Goal: Complete application form

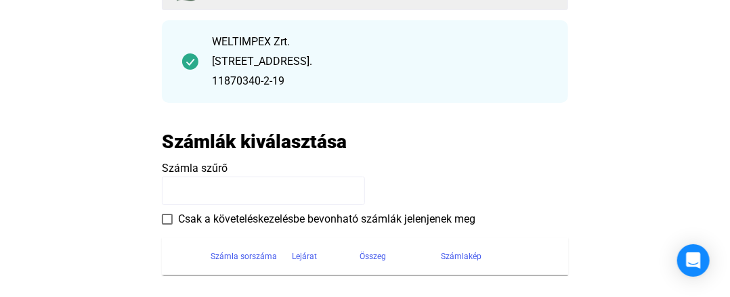
scroll to position [203, 0]
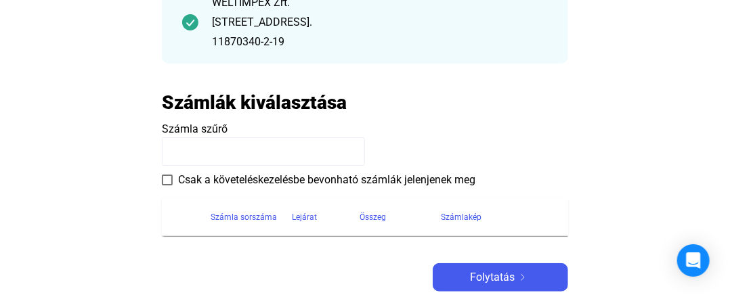
click at [249, 148] on input at bounding box center [263, 151] width 203 height 28
click at [169, 179] on span at bounding box center [167, 180] width 11 height 11
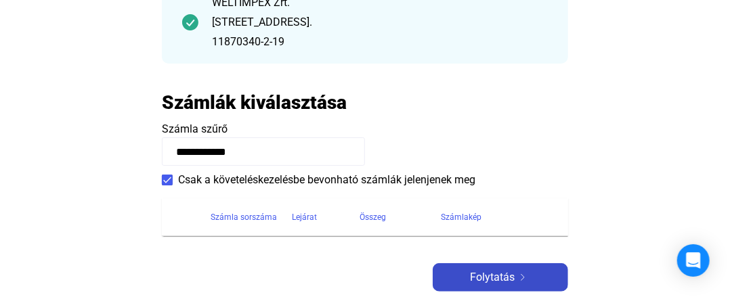
click at [479, 277] on span "Folytatás" at bounding box center [492, 278] width 45 height 16
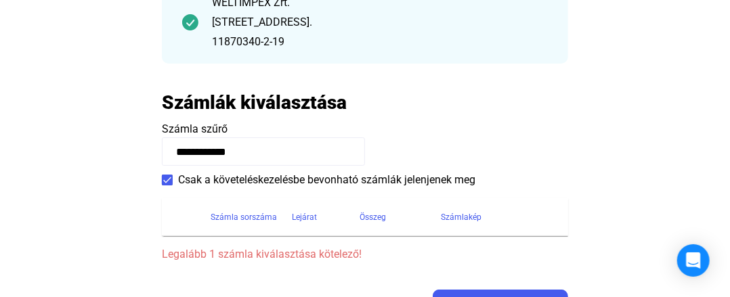
click at [271, 147] on input "**********" at bounding box center [263, 151] width 203 height 28
type input "*"
click at [261, 228] on th "Számla sorszáma" at bounding box center [251, 217] width 81 height 38
click at [293, 217] on div "Lejárat" at bounding box center [304, 217] width 25 height 16
click at [232, 219] on div "Számla sorszáma" at bounding box center [244, 217] width 66 height 16
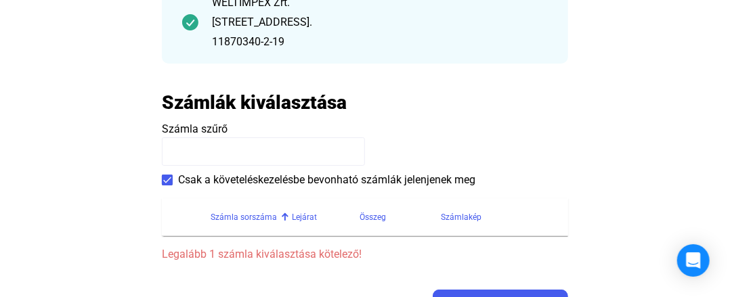
scroll to position [271, 0]
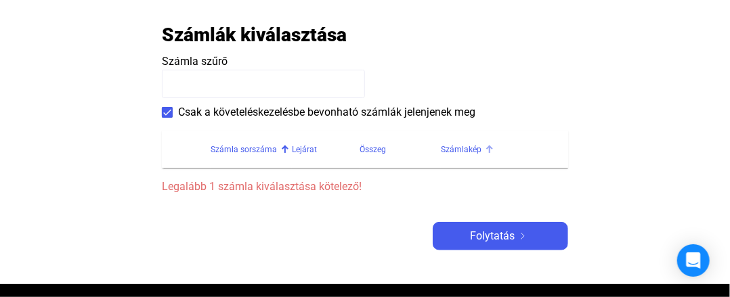
click at [447, 146] on div "Számlakép" at bounding box center [461, 150] width 41 height 16
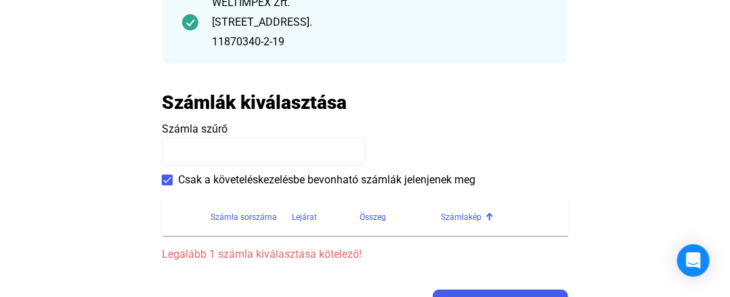
click at [244, 151] on input at bounding box center [263, 151] width 203 height 28
click at [163, 179] on span at bounding box center [167, 180] width 11 height 11
click at [165, 177] on span at bounding box center [167, 180] width 11 height 11
click at [191, 152] on input at bounding box center [263, 151] width 203 height 28
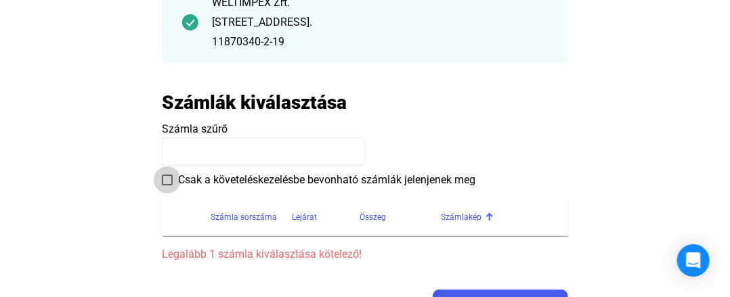
click at [171, 179] on span at bounding box center [167, 180] width 11 height 11
click at [195, 226] on th at bounding box center [186, 217] width 49 height 38
click at [211, 219] on div "Számla sorszáma" at bounding box center [244, 217] width 66 height 16
click at [240, 215] on div "Számla sorszáma" at bounding box center [244, 217] width 66 height 16
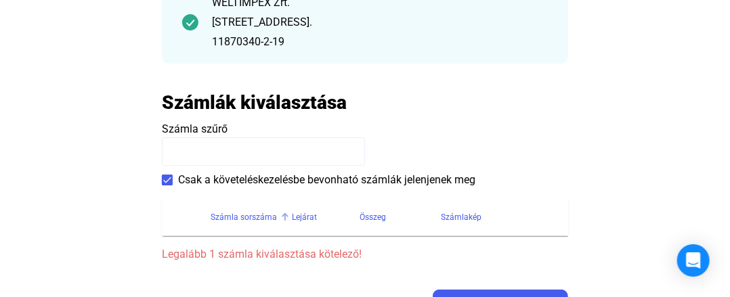
click at [284, 215] on div at bounding box center [286, 215] width 4 height 4
click at [205, 213] on th at bounding box center [186, 217] width 49 height 38
click at [217, 215] on div "Számla sorszáma" at bounding box center [244, 217] width 66 height 16
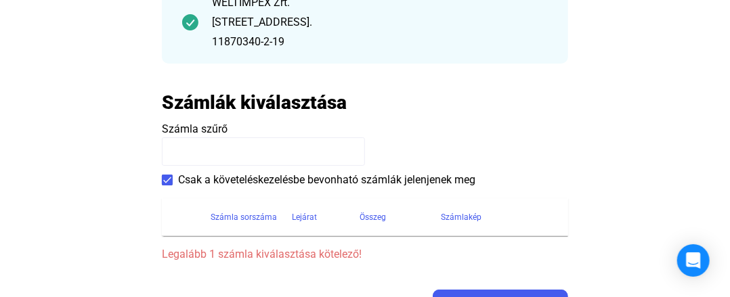
click at [263, 213] on div "Számla sorszáma" at bounding box center [244, 217] width 66 height 16
click at [307, 213] on div "Lejárat" at bounding box center [304, 217] width 25 height 16
click at [365, 213] on div "Összeg" at bounding box center [373, 217] width 26 height 16
click at [449, 213] on div "Számlakép" at bounding box center [461, 217] width 41 height 16
click at [207, 151] on input at bounding box center [263, 151] width 203 height 28
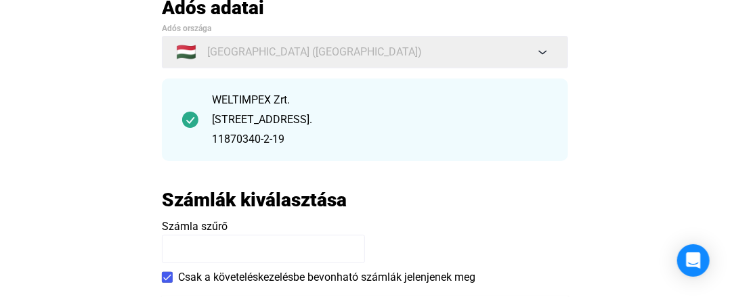
scroll to position [135, 0]
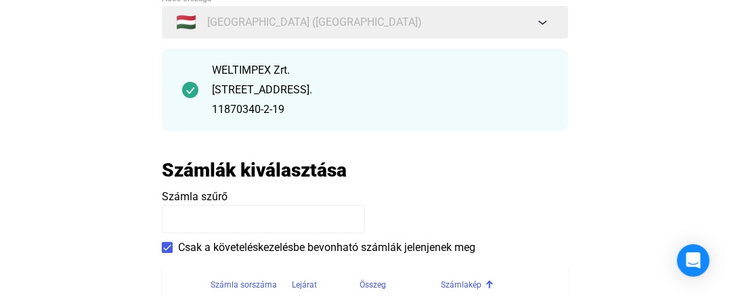
click at [170, 213] on input at bounding box center [263, 219] width 203 height 28
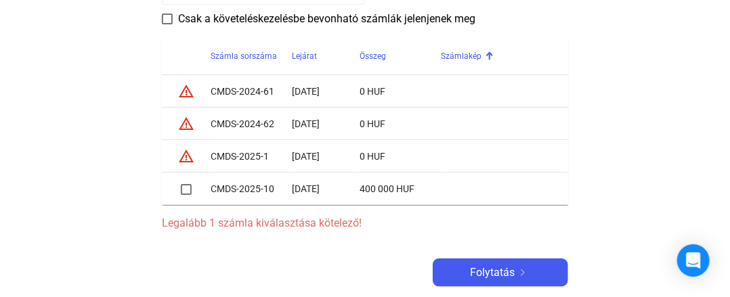
scroll to position [406, 0]
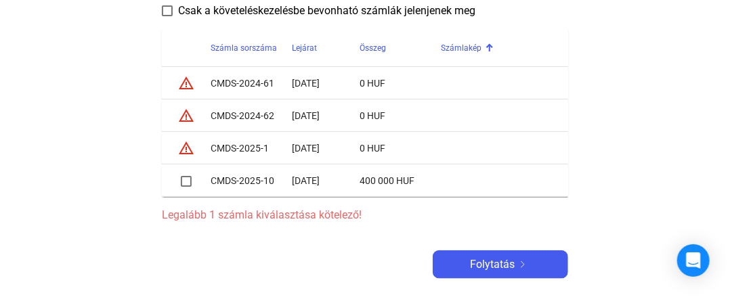
click at [186, 181] on span at bounding box center [186, 181] width 11 height 11
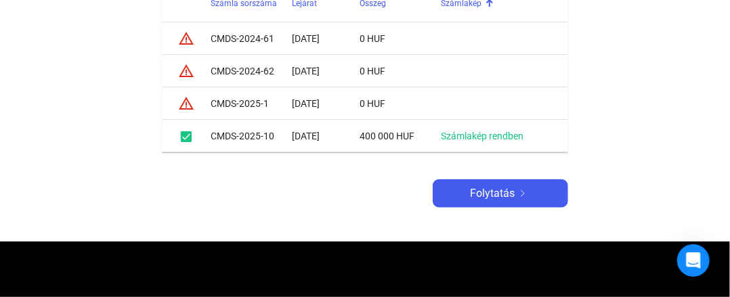
scroll to position [474, 0]
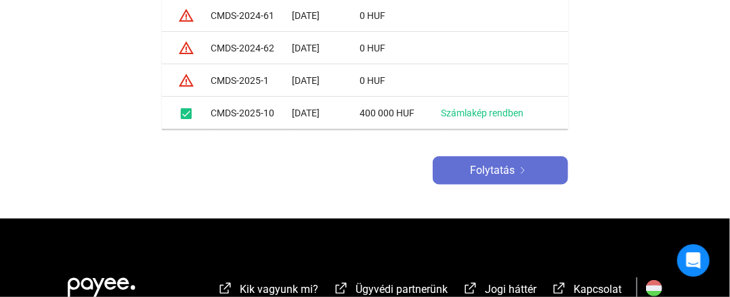
click at [512, 167] on span "Folytatás" at bounding box center [492, 171] width 45 height 16
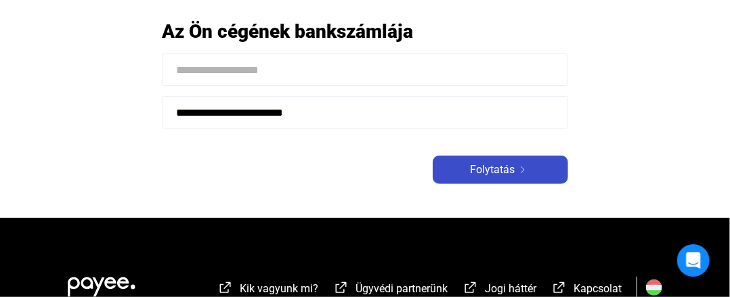
scroll to position [135, 0]
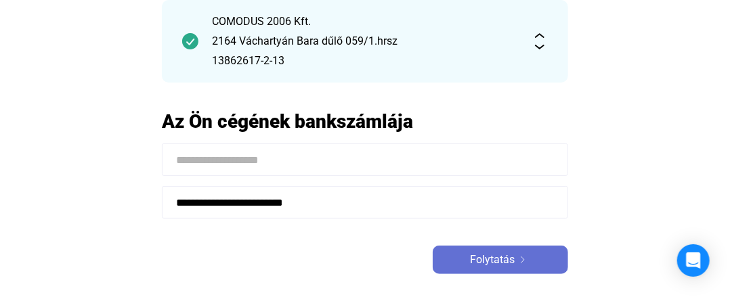
click at [483, 265] on span "Folytatás" at bounding box center [492, 260] width 45 height 16
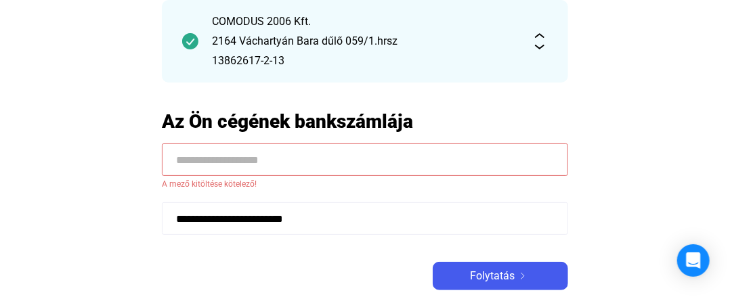
click at [289, 161] on input at bounding box center [365, 160] width 406 height 33
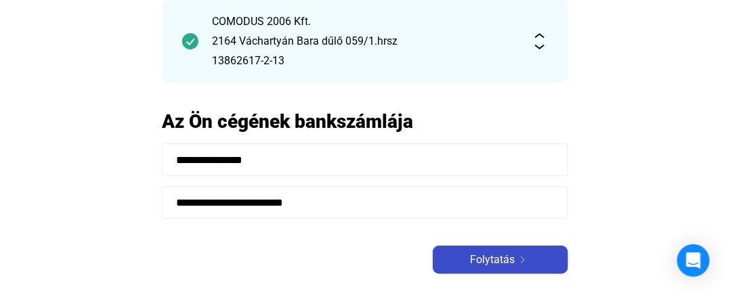
type input "**********"
click at [488, 261] on span "Folytatás" at bounding box center [492, 260] width 45 height 16
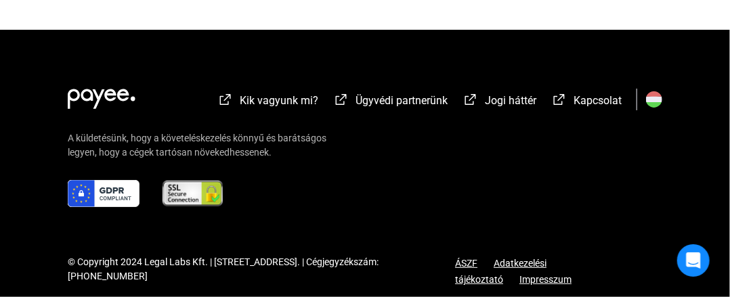
scroll to position [532, 0]
